Goal: Task Accomplishment & Management: Manage account settings

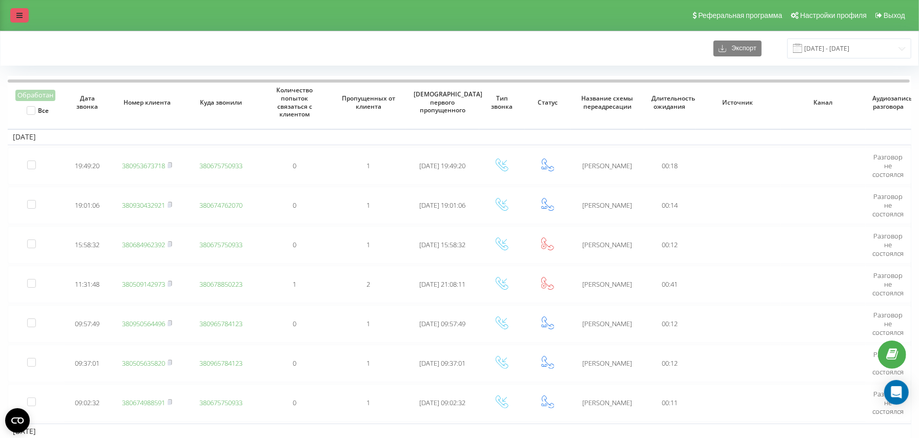
click at [17, 19] on link at bounding box center [19, 15] width 18 height 14
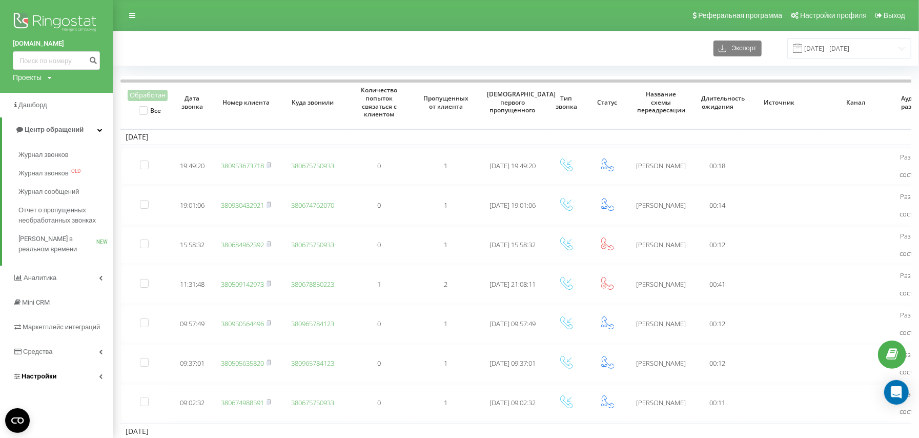
click at [76, 376] on link "Настройки" at bounding box center [56, 376] width 113 height 25
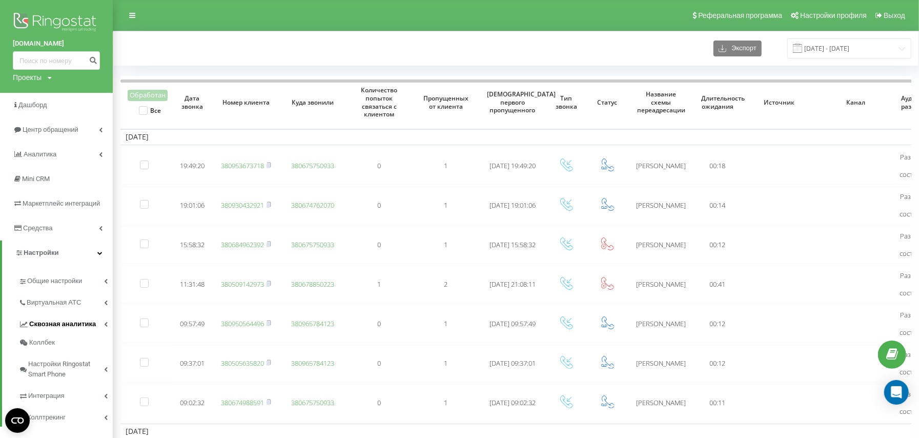
scroll to position [68, 0]
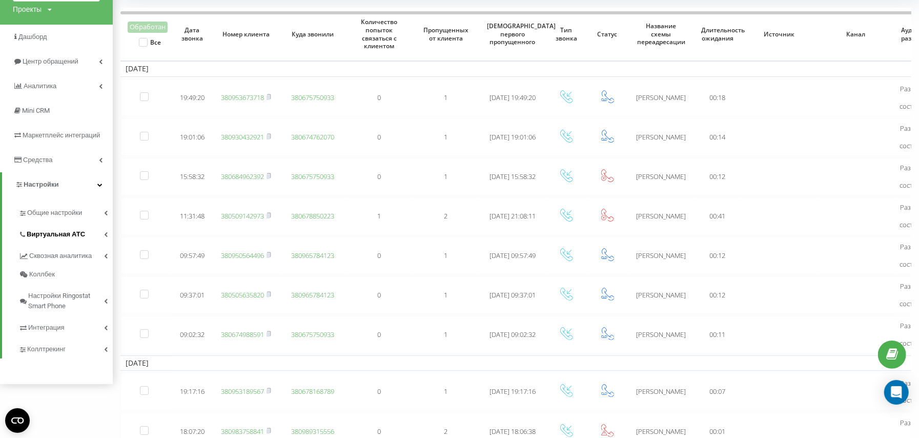
click at [69, 232] on span "Виртуальная АТС" at bounding box center [56, 234] width 58 height 10
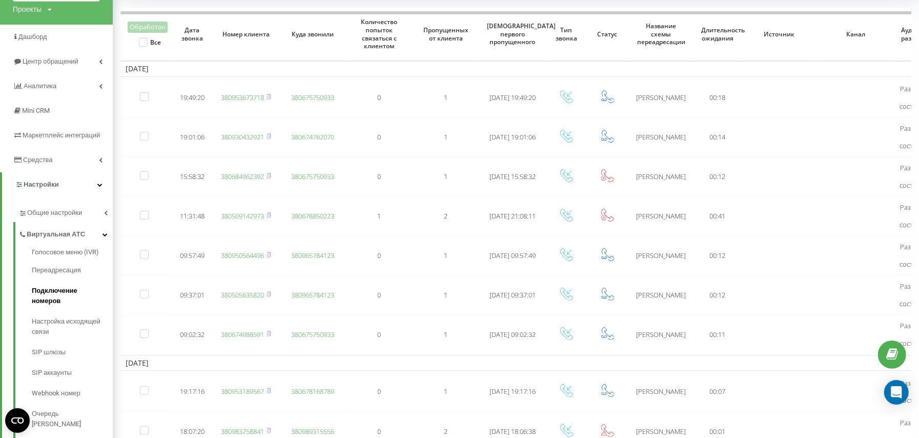
click at [77, 293] on span "Подключение номеров" at bounding box center [70, 295] width 76 height 20
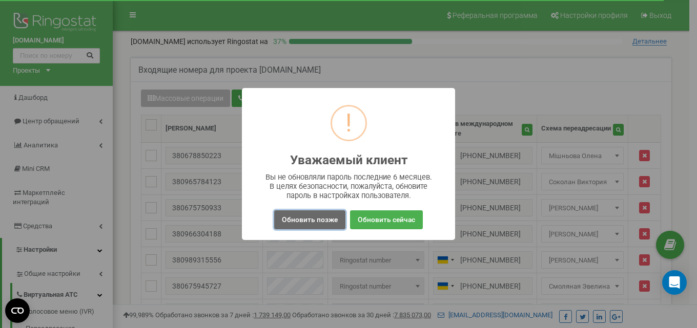
click at [308, 220] on button "Обновить позже" at bounding box center [309, 220] width 71 height 19
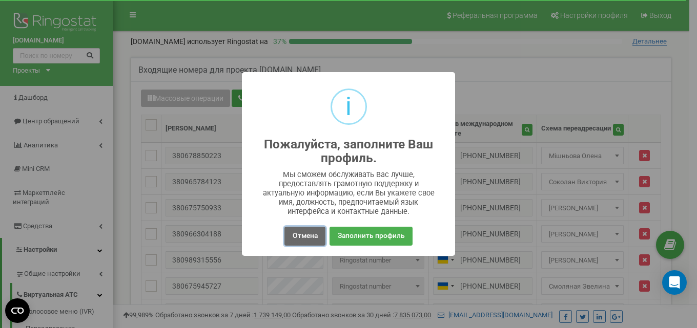
click at [312, 237] on button "Отмена" at bounding box center [304, 236] width 40 height 19
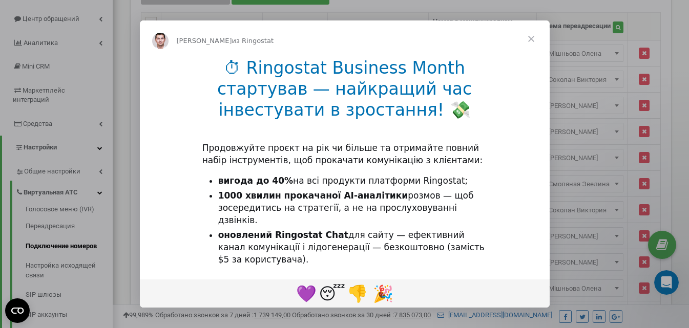
click at [529, 38] on span "Закрыть" at bounding box center [531, 38] width 37 height 37
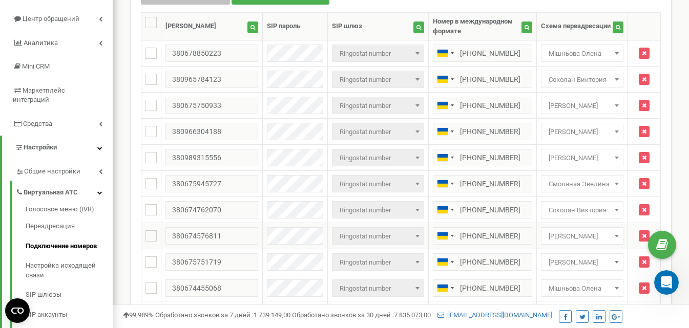
click at [598, 235] on span "Алена Бавыко" at bounding box center [582, 237] width 75 height 14
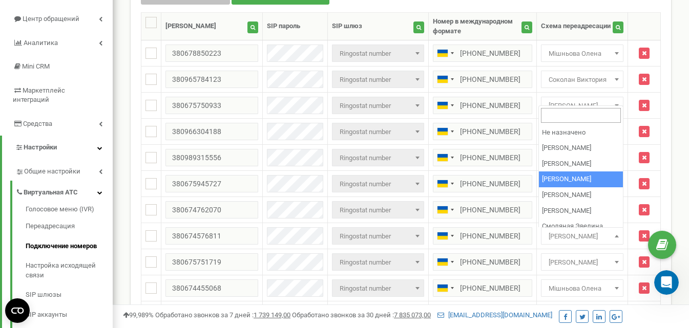
select select "70498"
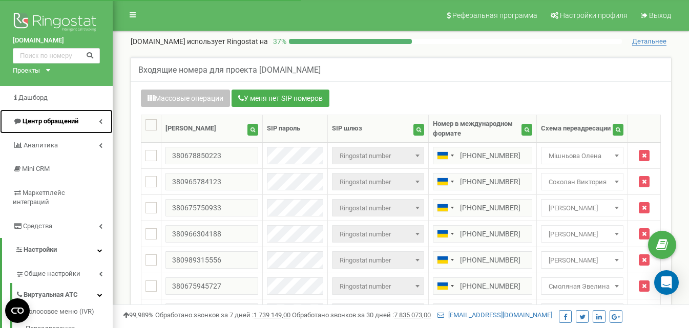
click at [65, 122] on span "Центр обращений" at bounding box center [51, 121] width 56 height 8
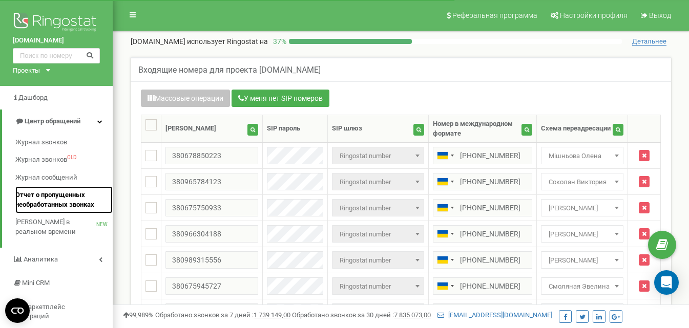
click at [57, 195] on span "Отчет о пропущенных необработанных звонках" at bounding box center [61, 200] width 92 height 19
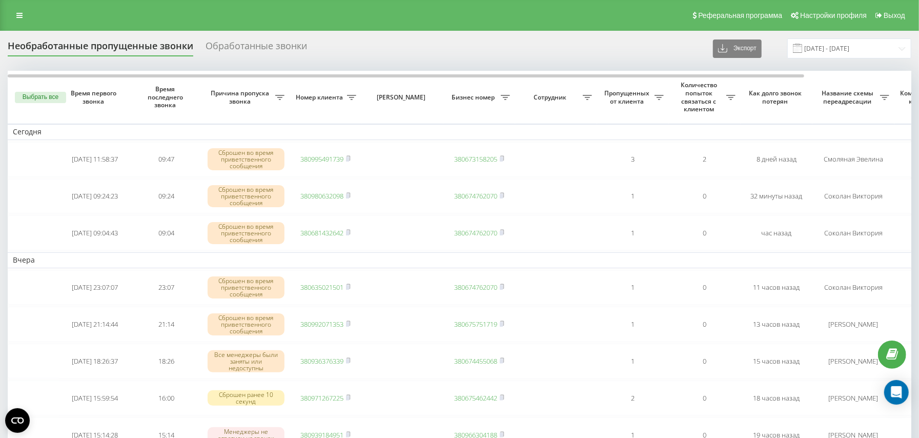
drag, startPoint x: 503, startPoint y: 21, endPoint x: 514, endPoint y: 129, distance: 108.7
click at [503, 21] on div "Реферальная программа Настройки профиля Выход" at bounding box center [459, 15] width 919 height 31
